Goal: Task Accomplishment & Management: Manage account settings

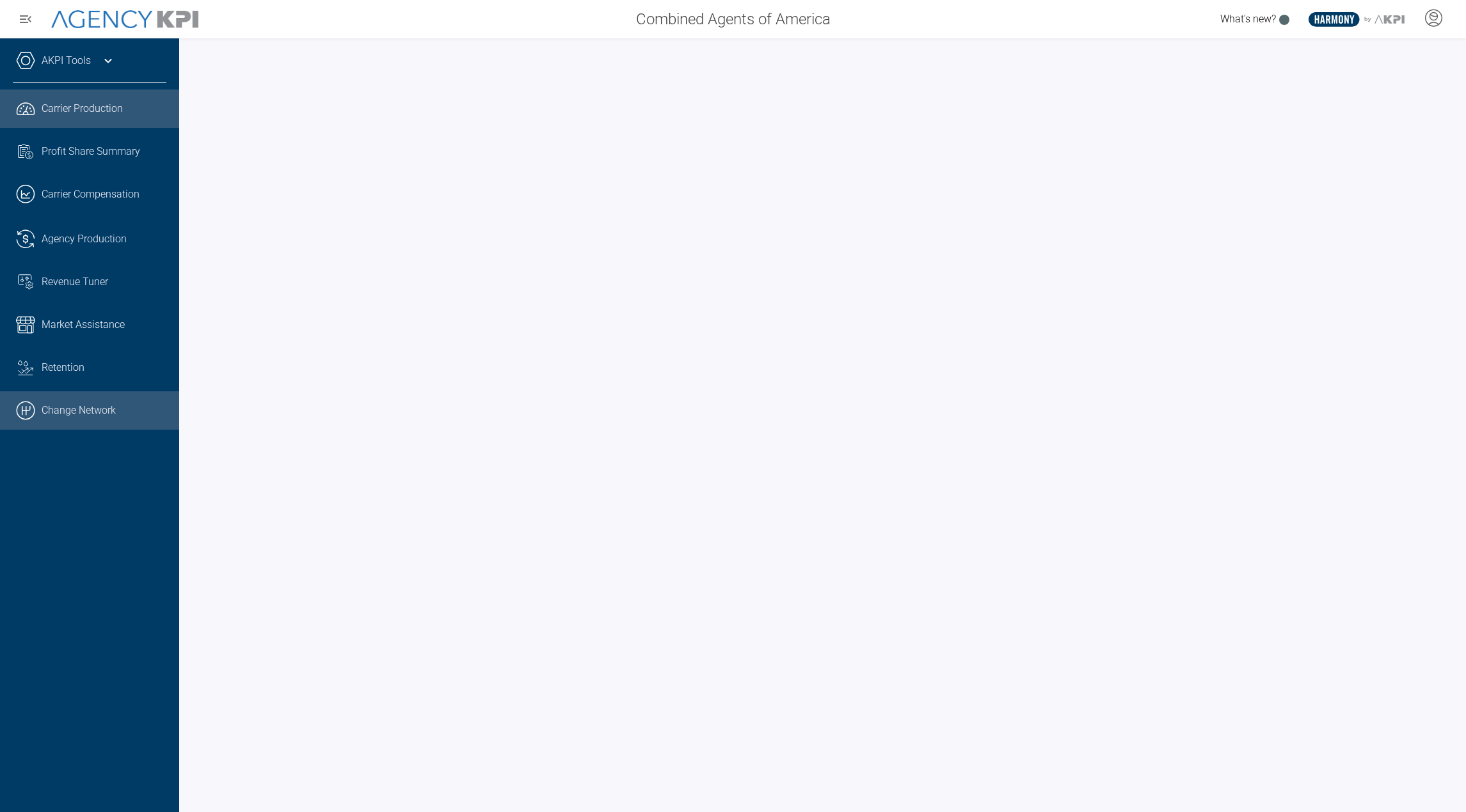
click at [102, 414] on link ".cls-1{fill:none;stroke:#000;stroke-linecap:round;stroke-linejoin:round;stroke-…" at bounding box center [90, 411] width 179 height 38
click at [1424, 27] on div at bounding box center [1433, 19] width 32 height 30
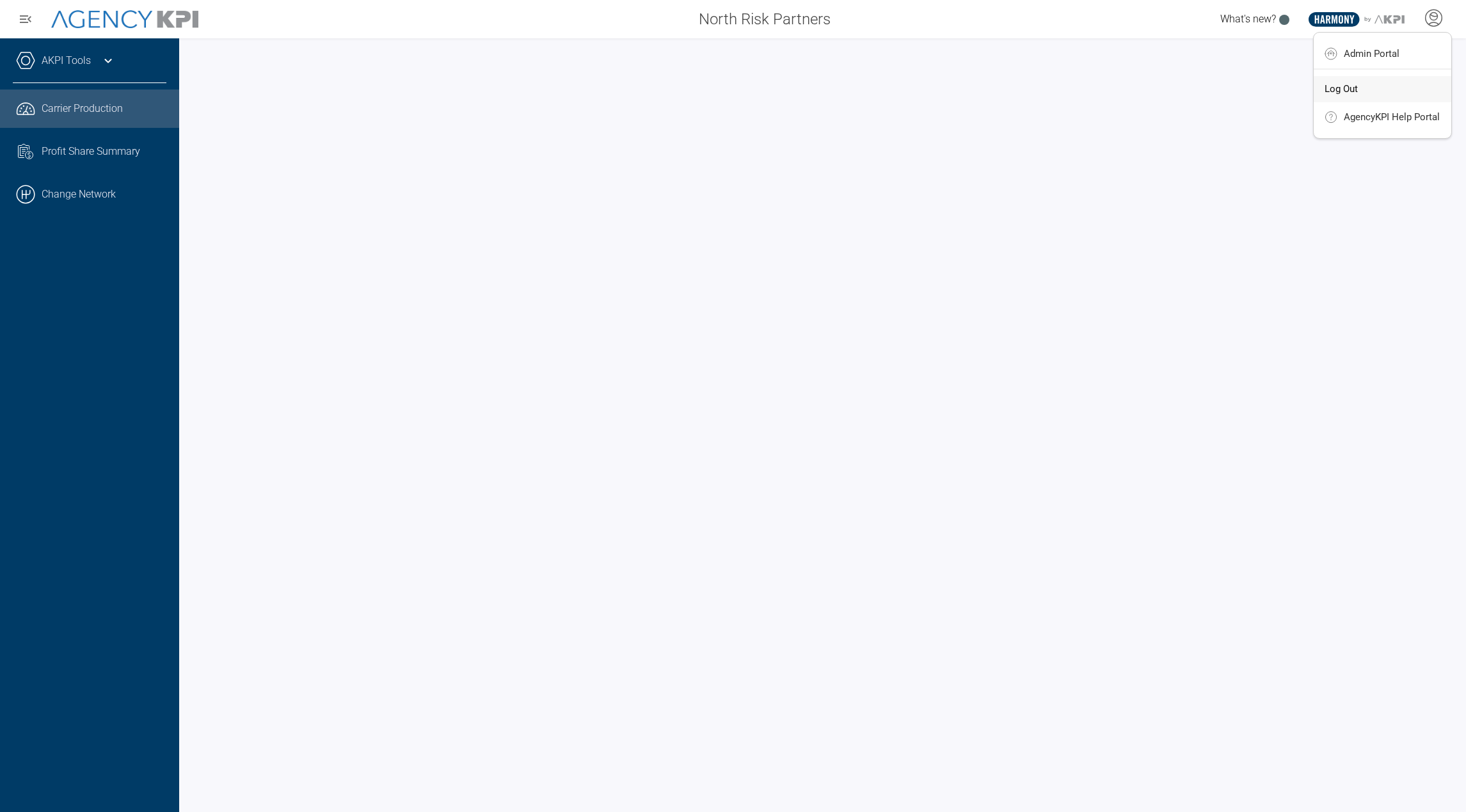
click at [1399, 98] on li "Log Out" at bounding box center [1382, 90] width 138 height 27
